Goal: Task Accomplishment & Management: Use online tool/utility

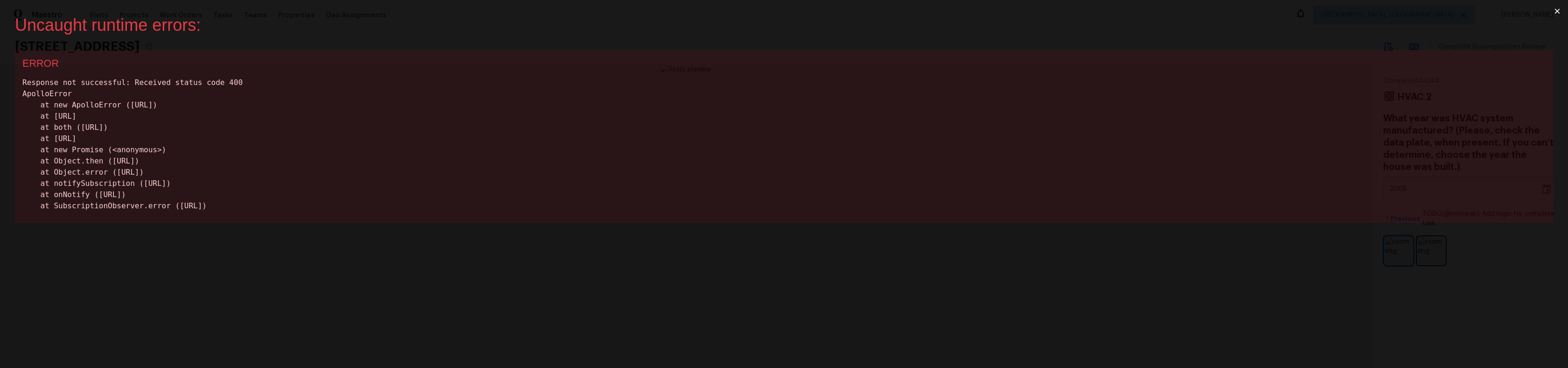
click at [911, 152] on div "Response not successful: Received status code 400 ApolloError at new ApolloErro…" at bounding box center [784, 144] width 1523 height 135
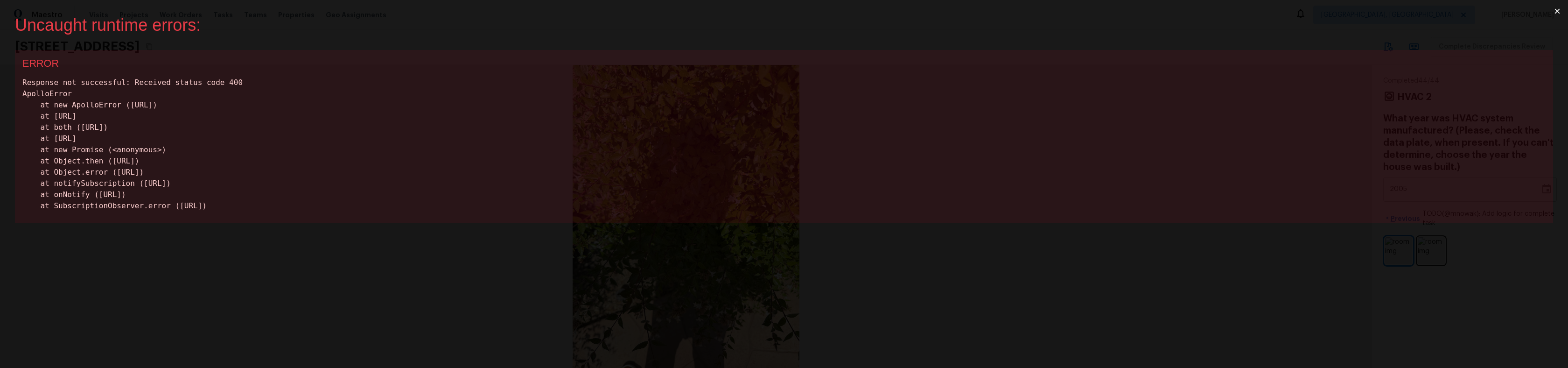
click at [1556, 12] on button "×" at bounding box center [1557, 11] width 21 height 23
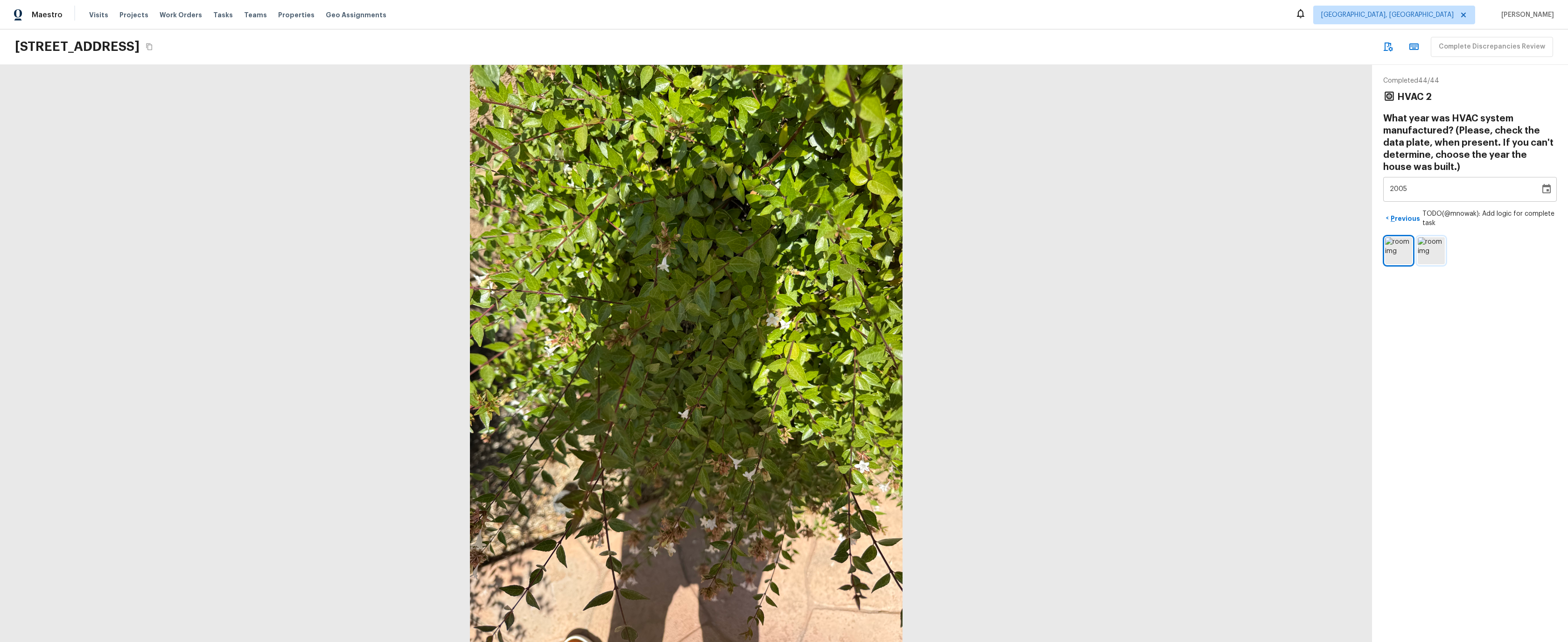
click at [1429, 253] on img at bounding box center [1431, 250] width 27 height 27
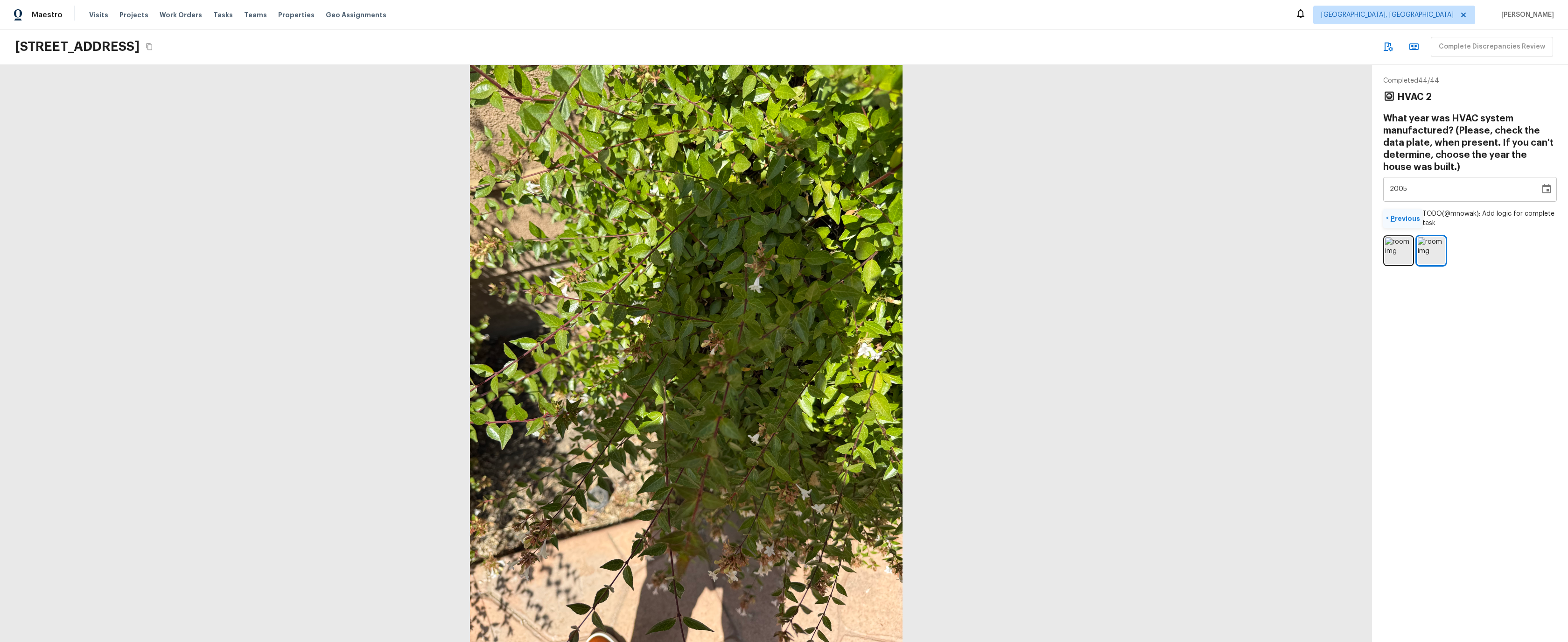
click at [1404, 214] on p "Previous" at bounding box center [1404, 218] width 31 height 9
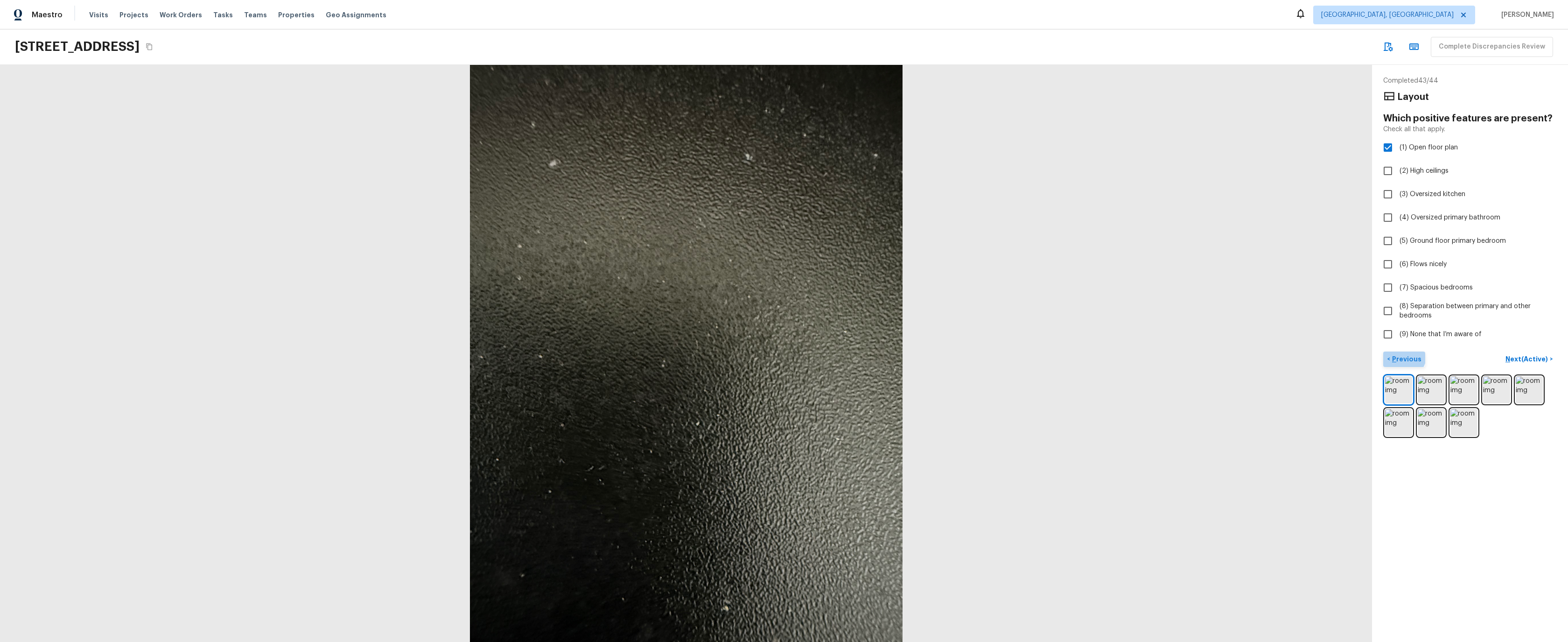
click at [1400, 355] on p "Previous" at bounding box center [1405, 359] width 31 height 9
